Goal: Transaction & Acquisition: Purchase product/service

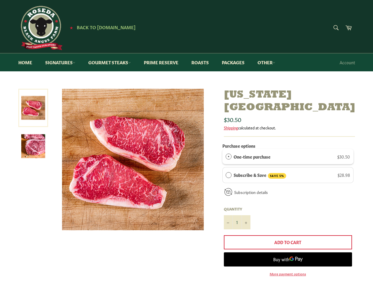
click at [288, 153] on div "One-time purchase $30.50" at bounding box center [291, 156] width 116 height 6
click at [288, 172] on div "Subscribe & Save SAVE 5% $28.98" at bounding box center [291, 175] width 116 height 7
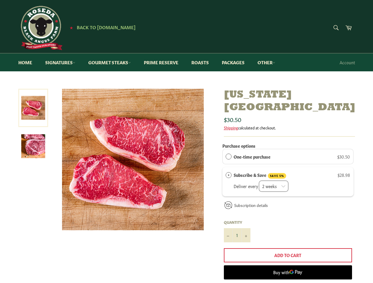
click at [237, 220] on label "Quantity" at bounding box center [237, 222] width 27 height 5
click at [237, 228] on input "1" at bounding box center [237, 235] width 27 height 14
click at [228, 220] on label "Quantity" at bounding box center [237, 222] width 27 height 5
click at [228, 228] on input "1" at bounding box center [237, 235] width 27 height 14
click at [246, 220] on label "Quantity" at bounding box center [237, 222] width 27 height 5
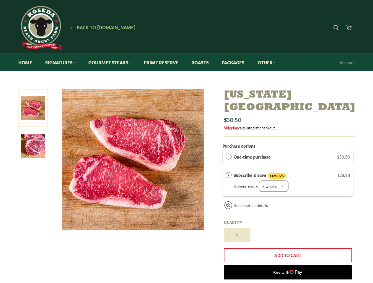
click at [246, 228] on input "1" at bounding box center [237, 235] width 27 height 14
click at [288, 270] on span "Buy with" at bounding box center [281, 273] width 16 height 6
